Goal: Information Seeking & Learning: Learn about a topic

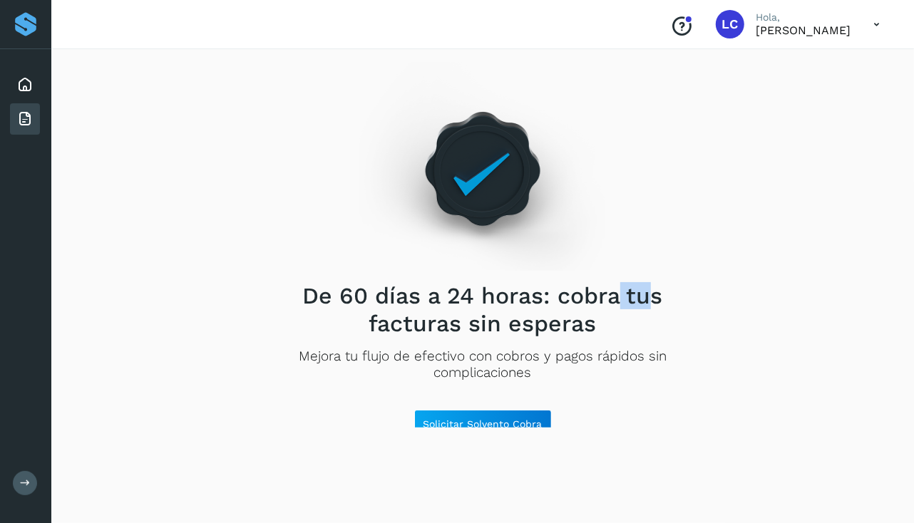
drag, startPoint x: 652, startPoint y: 293, endPoint x: 616, endPoint y: 290, distance: 35.8
click at [616, 290] on h2 "De 60 días a 24 horas: cobra tus facturas sin esperas" at bounding box center [482, 309] width 406 height 55
drag, startPoint x: 616, startPoint y: 290, endPoint x: 538, endPoint y: 301, distance: 79.1
click at [538, 301] on h2 "De 60 días a 24 horas: cobra tus facturas sin esperas" at bounding box center [482, 309] width 406 height 55
drag, startPoint x: 554, startPoint y: 299, endPoint x: 592, endPoint y: 296, distance: 38.0
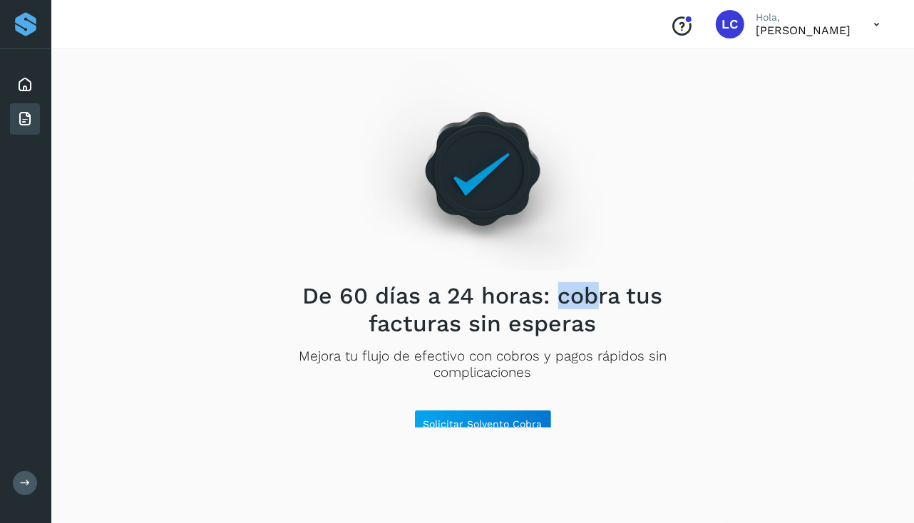
click at [592, 296] on h2 "De 60 días a 24 horas: cobra tus facturas sin esperas" at bounding box center [482, 309] width 406 height 55
drag, startPoint x: 592, startPoint y: 296, endPoint x: 614, endPoint y: 299, distance: 22.4
click at [614, 299] on h2 "De 60 días a 24 horas: cobra tus facturas sin esperas" at bounding box center [482, 309] width 406 height 55
drag, startPoint x: 580, startPoint y: 299, endPoint x: 615, endPoint y: 300, distance: 34.2
click at [615, 300] on h2 "De 60 días a 24 horas: cobra tus facturas sin esperas" at bounding box center [482, 309] width 406 height 55
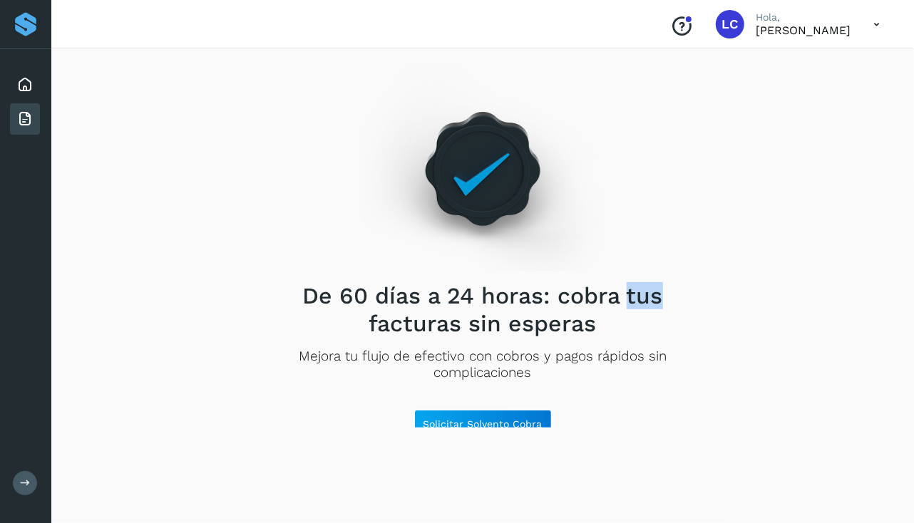
drag, startPoint x: 615, startPoint y: 300, endPoint x: 627, endPoint y: 299, distance: 12.1
click at [627, 299] on h2 "De 60 días a 24 horas: cobra tus facturas sin esperas" at bounding box center [482, 309] width 406 height 55
drag, startPoint x: 300, startPoint y: 302, endPoint x: 326, endPoint y: 309, distance: 26.5
click at [326, 309] on h2 "De 60 días a 24 horas: cobra tus facturas sin esperas" at bounding box center [482, 309] width 406 height 55
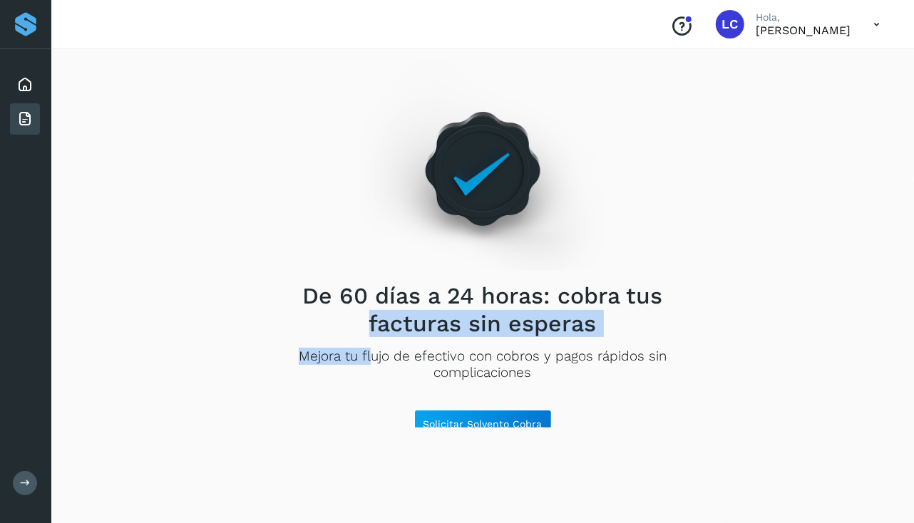
drag, startPoint x: 326, startPoint y: 309, endPoint x: 366, endPoint y: 344, distance: 53.6
click at [366, 344] on div "De 60 días a 24 horas: cobra tus facturas sin esperas Mejora tu flujo de efecti…" at bounding box center [482, 244] width 406 height 387
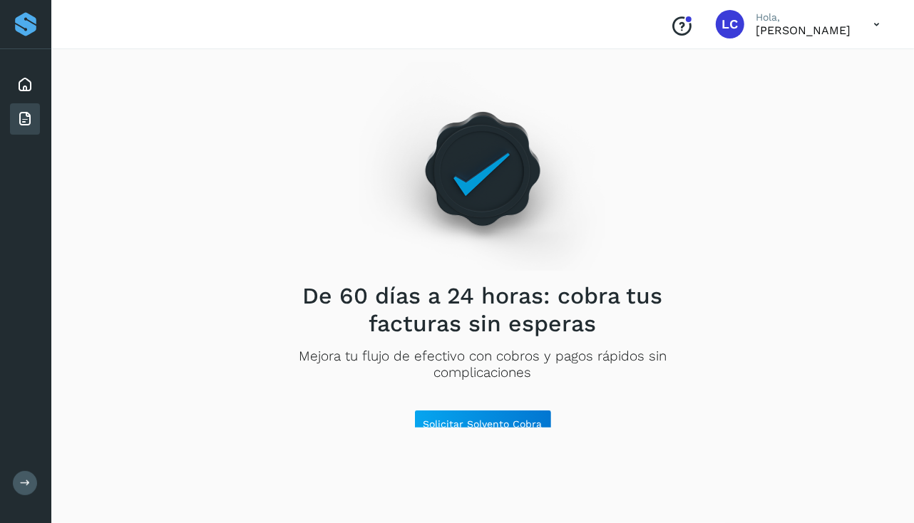
drag, startPoint x: 366, startPoint y: 344, endPoint x: 336, endPoint y: 299, distance: 53.4
click at [336, 299] on h2 "De 60 días a 24 horas: cobra tus facturas sin esperas" at bounding box center [482, 309] width 406 height 55
drag, startPoint x: 336, startPoint y: 299, endPoint x: 368, endPoint y: 297, distance: 31.5
click at [368, 297] on h2 "De 60 días a 24 horas: cobra tus facturas sin esperas" at bounding box center [482, 309] width 406 height 55
drag, startPoint x: 368, startPoint y: 297, endPoint x: 376, endPoint y: 295, distance: 8.0
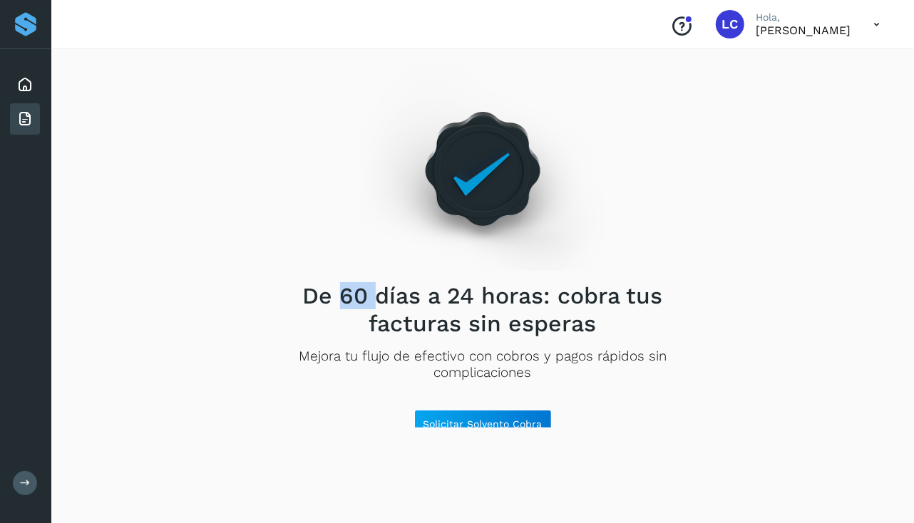
click at [376, 295] on h2 "De 60 días a 24 horas: cobra tus facturas sin esperas" at bounding box center [482, 309] width 406 height 55
drag, startPoint x: 376, startPoint y: 295, endPoint x: 416, endPoint y: 294, distance: 40.7
click at [416, 294] on h2 "De 60 días a 24 horas: cobra tus facturas sin esperas" at bounding box center [482, 309] width 406 height 55
drag, startPoint x: 416, startPoint y: 294, endPoint x: 429, endPoint y: 299, distance: 13.8
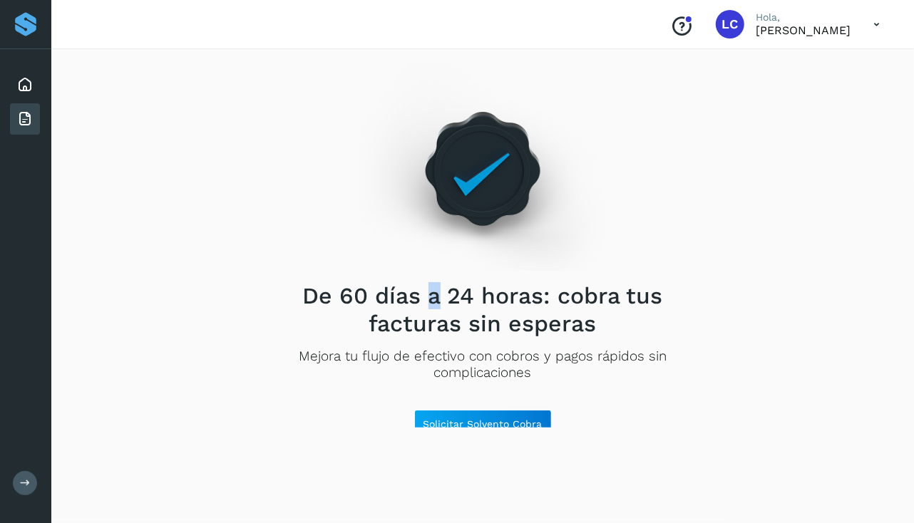
click at [429, 299] on h2 "De 60 días a 24 horas: cobra tus facturas sin esperas" at bounding box center [482, 309] width 406 height 55
drag, startPoint x: 429, startPoint y: 299, endPoint x: 449, endPoint y: 298, distance: 20.0
click at [449, 298] on h2 "De 60 días a 24 horas: cobra tus facturas sin esperas" at bounding box center [482, 309] width 406 height 55
drag, startPoint x: 449, startPoint y: 298, endPoint x: 468, endPoint y: 300, distance: 18.7
click at [468, 300] on h2 "De 60 días a 24 horas: cobra tus facturas sin esperas" at bounding box center [482, 309] width 406 height 55
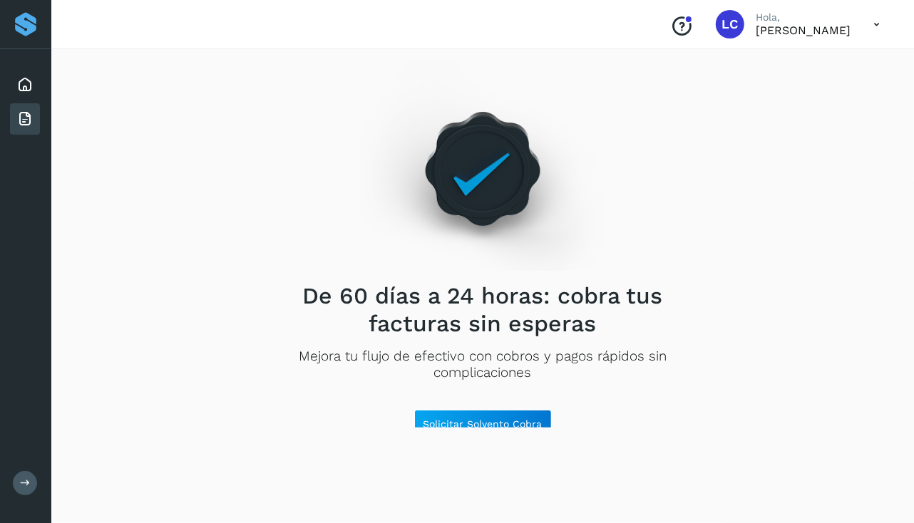
drag, startPoint x: 468, startPoint y: 300, endPoint x: 443, endPoint y: 294, distance: 25.8
click at [443, 294] on h2 "De 60 días a 24 horas: cobra tus facturas sin esperas" at bounding box center [482, 309] width 406 height 55
drag, startPoint x: 443, startPoint y: 294, endPoint x: 468, endPoint y: 298, distance: 25.3
click at [468, 298] on h2 "De 60 días a 24 horas: cobra tus facturas sin esperas" at bounding box center [482, 309] width 406 height 55
drag, startPoint x: 468, startPoint y: 298, endPoint x: 475, endPoint y: 320, distance: 23.4
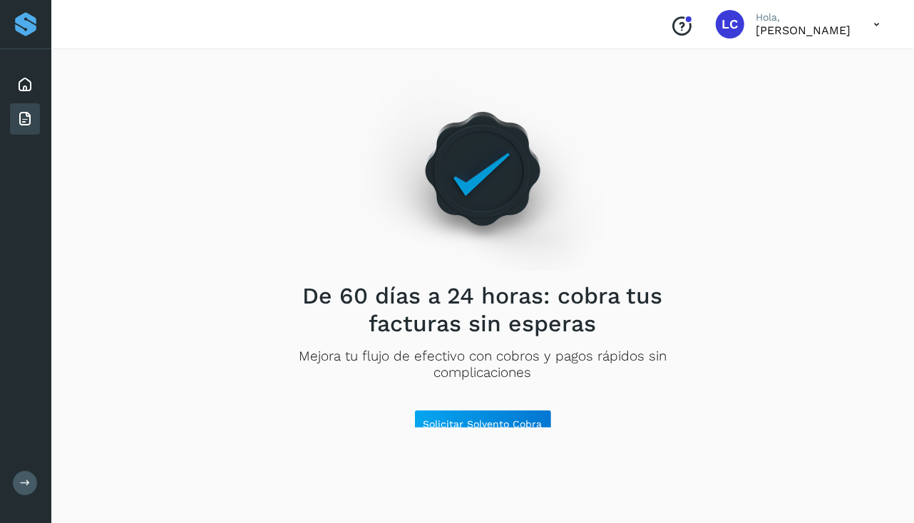
click at [475, 320] on h2 "De 60 días a 24 horas: cobra tus facturas sin esperas" at bounding box center [482, 309] width 406 height 55
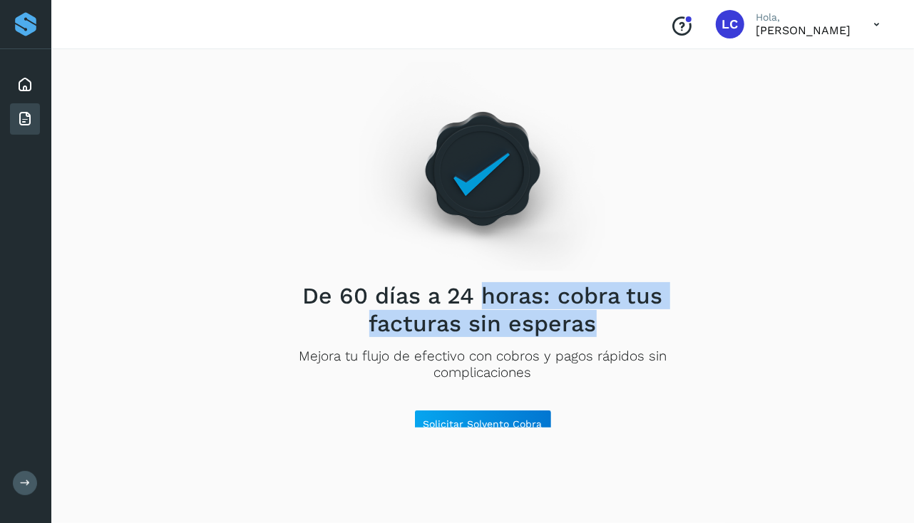
drag, startPoint x: 480, startPoint y: 300, endPoint x: 677, endPoint y: 317, distance: 198.2
click at [677, 317] on h2 "De 60 días a 24 horas: cobra tus facturas sin esperas" at bounding box center [482, 309] width 406 height 55
drag, startPoint x: 677, startPoint y: 317, endPoint x: 676, endPoint y: 341, distance: 23.6
click at [676, 341] on div "De 60 días a 24 horas: cobra tus facturas sin esperas Mejora tu flujo de efecti…" at bounding box center [482, 244] width 406 height 387
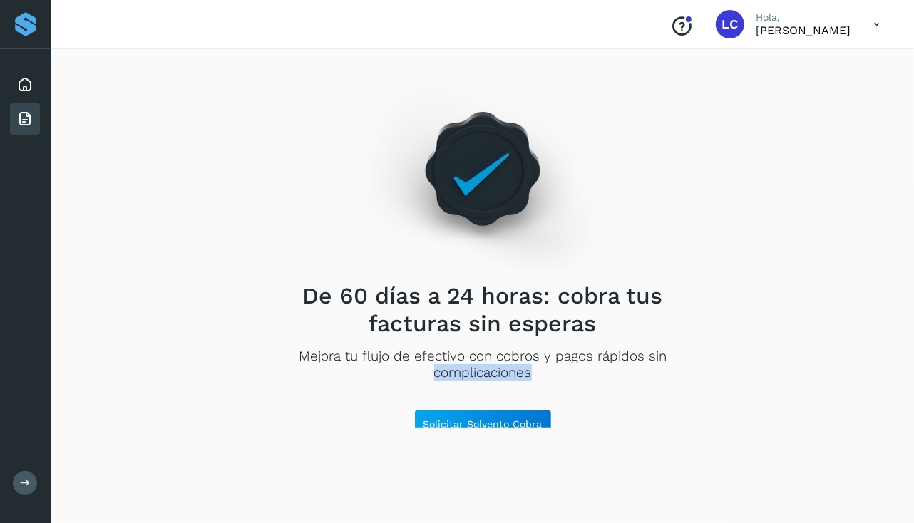
drag, startPoint x: 427, startPoint y: 379, endPoint x: 528, endPoint y: 378, distance: 100.5
click at [528, 378] on p "Mejora tu flujo de efectivo con cobros y pagos rápidos sin complicaciones" at bounding box center [482, 365] width 406 height 33
click at [279, 305] on h2 "De 60 días a 24 horas: cobra tus facturas sin esperas" at bounding box center [482, 309] width 406 height 55
